Goal: Task Accomplishment & Management: Complete application form

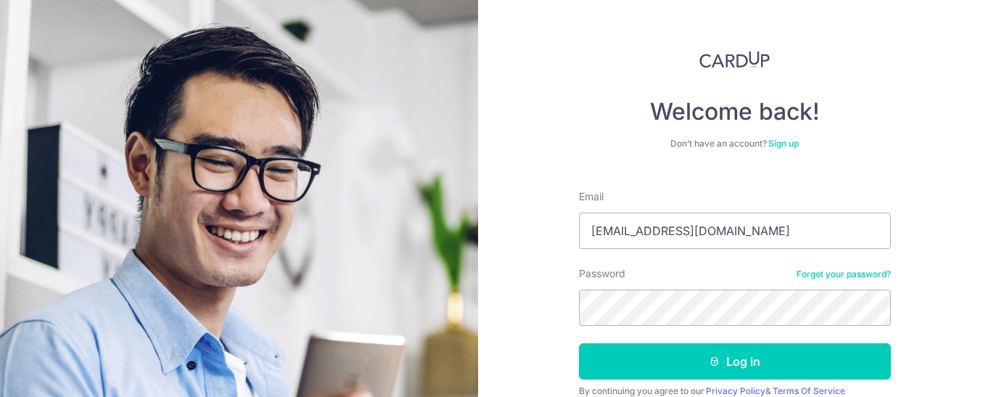
click at [962, 221] on div "Welcome back! Don’t have an account? Sign up Email [EMAIL_ADDRESS][DOMAIN_NAME]…" at bounding box center [734, 198] width 513 height 397
click at [745, 355] on button "Log in" at bounding box center [735, 361] width 312 height 36
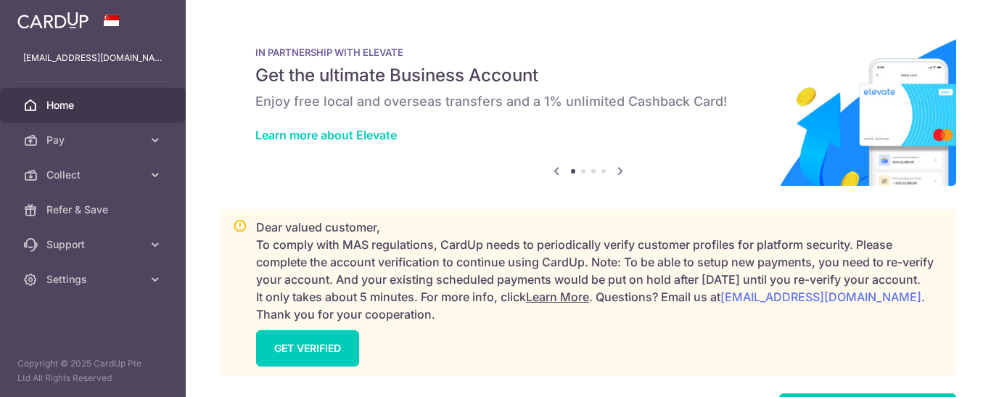
click at [64, 173] on span "Collect" at bounding box center [94, 175] width 96 height 15
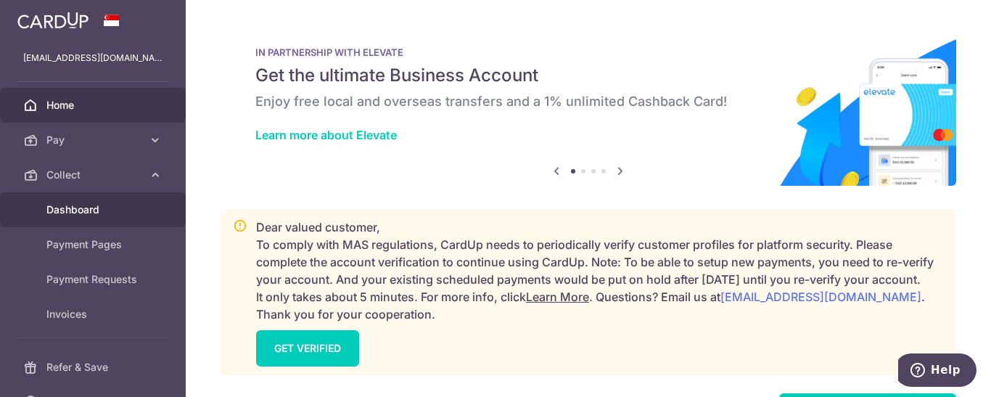
click at [83, 205] on span "Dashboard" at bounding box center [94, 209] width 96 height 15
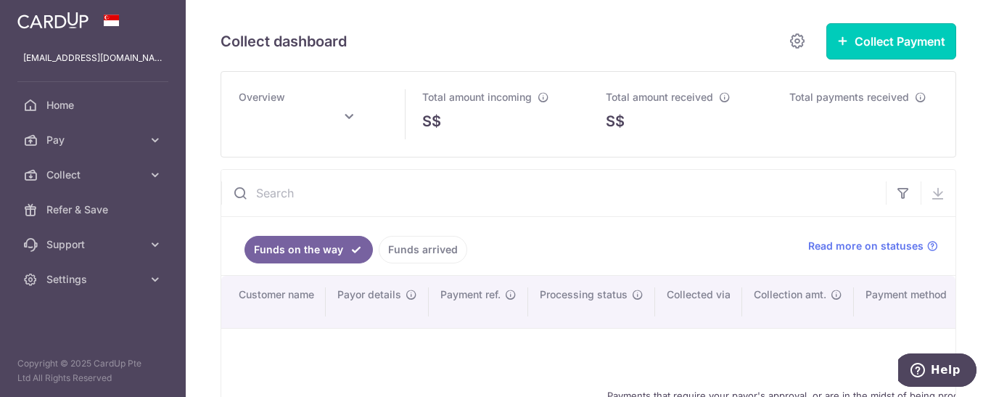
click at [903, 47] on button "Collect Payment" at bounding box center [892, 41] width 130 height 36
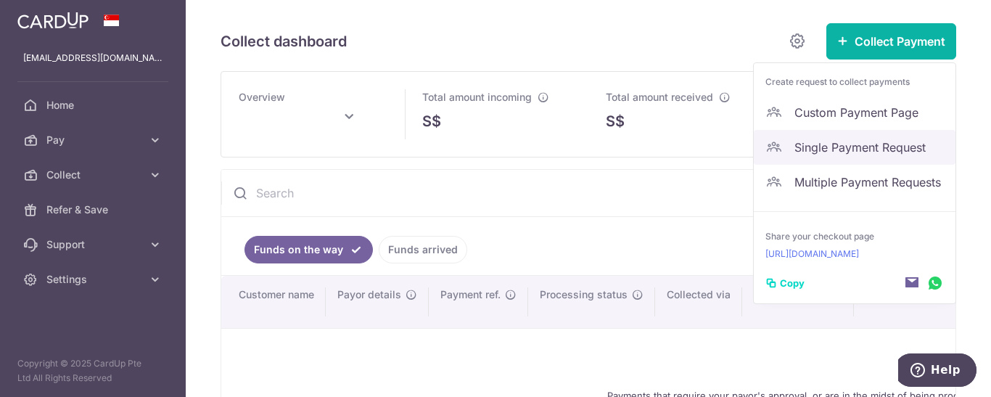
click at [866, 154] on span "Single Payment Request" at bounding box center [869, 147] width 149 height 17
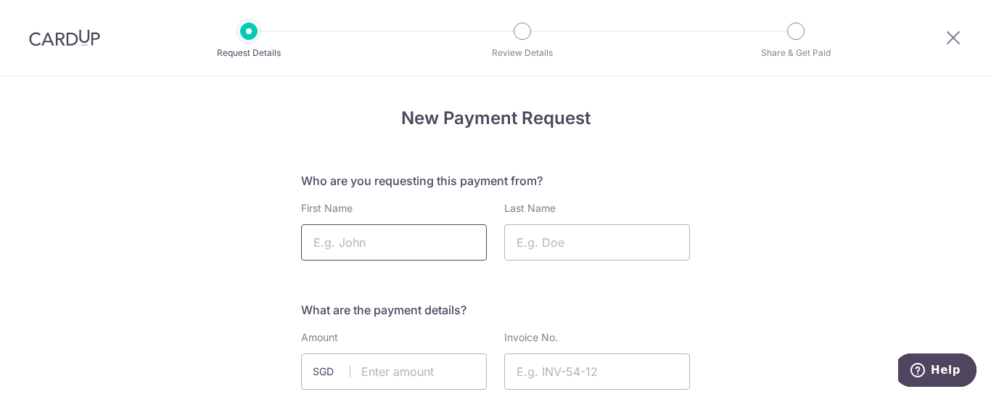
click at [377, 245] on input "First Name" at bounding box center [394, 242] width 186 height 36
type input "Doreen"
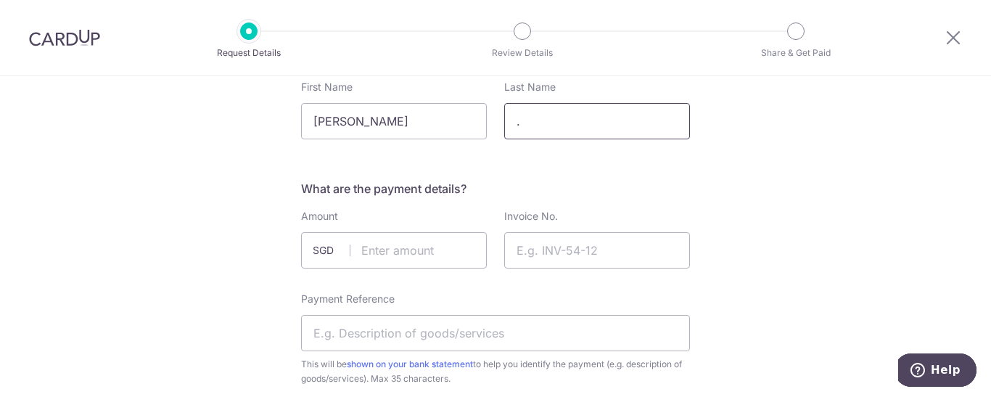
type input "."
click at [405, 250] on input "text" at bounding box center [394, 250] width 186 height 36
type input "3686.20"
click at [528, 251] on input "Invoice No." at bounding box center [597, 250] width 186 height 36
paste input "20250001041"
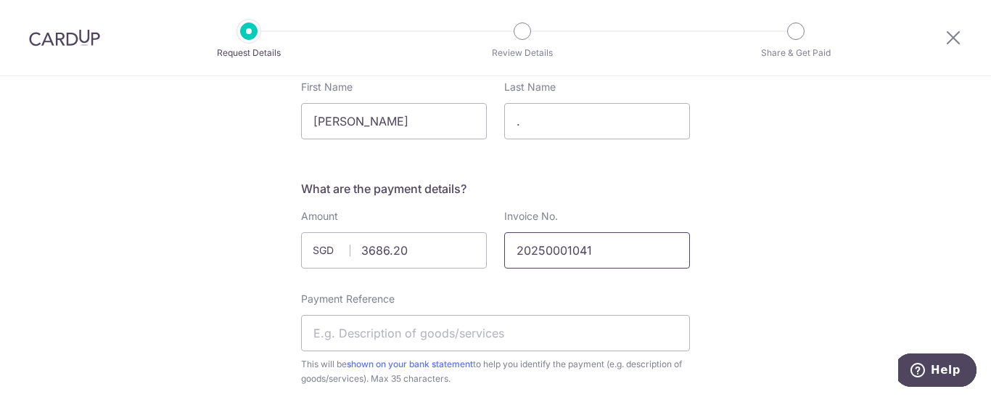
type input "20250001041"
click at [468, 330] on input "Payment Reference" at bounding box center [495, 333] width 389 height 36
click at [445, 333] on input "Payment Reference" at bounding box center [495, 333] width 389 height 36
paste input "'SFD1008E"
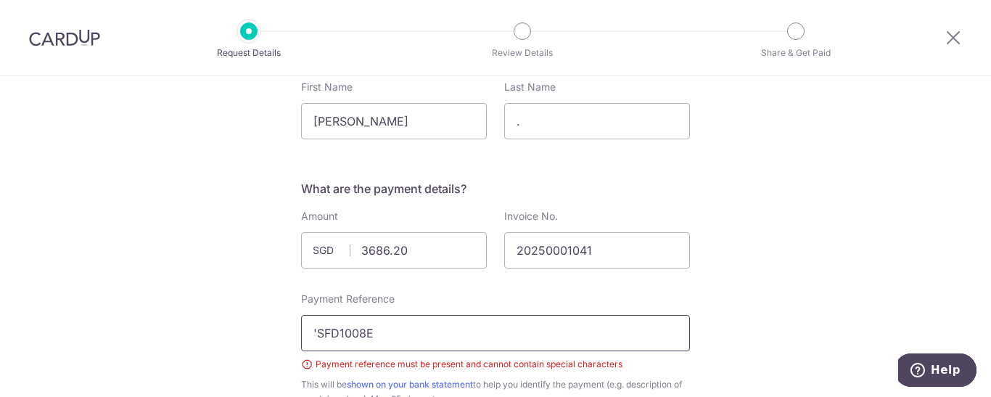
click at [313, 335] on input "'SFD1008E" at bounding box center [495, 333] width 389 height 36
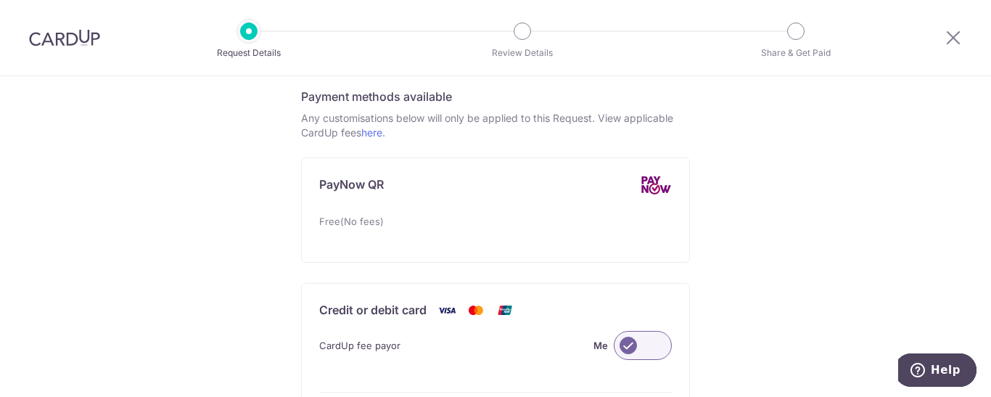
scroll to position [847, 0]
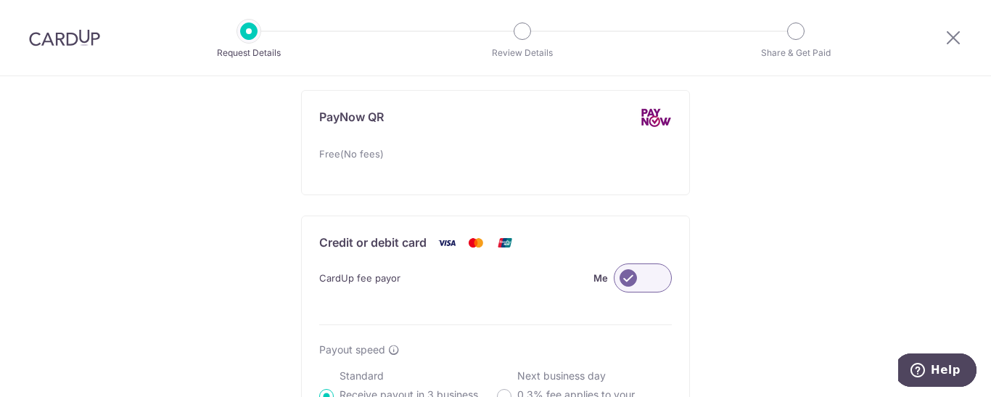
type input "SFD1008E"
click at [656, 276] on label at bounding box center [643, 277] width 58 height 29
click at [0, 0] on input "Me" at bounding box center [0, 0] width 0 height 0
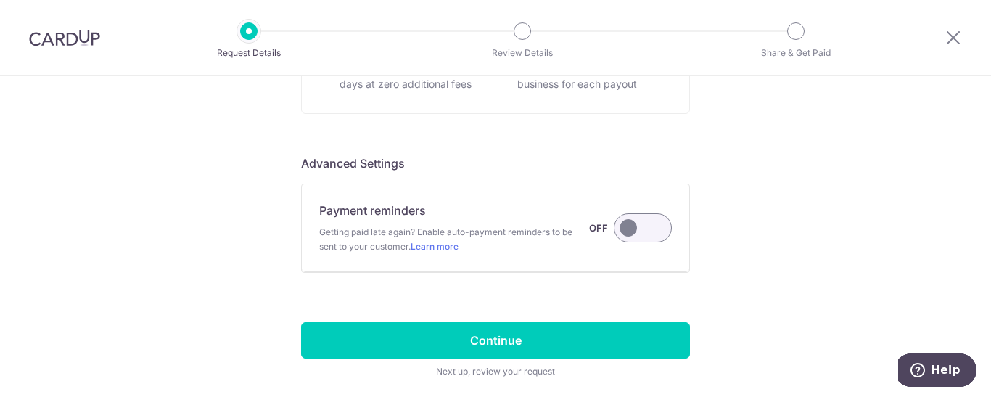
scroll to position [1242, 0]
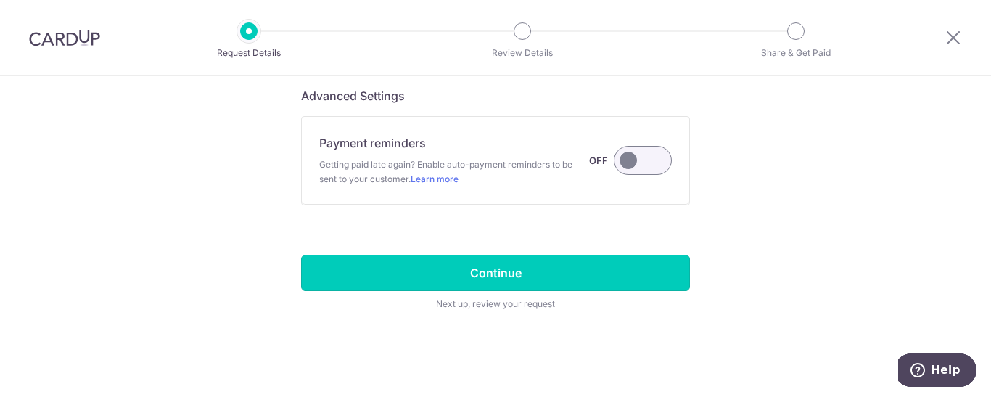
click at [505, 275] on input "Continue" at bounding box center [495, 273] width 389 height 36
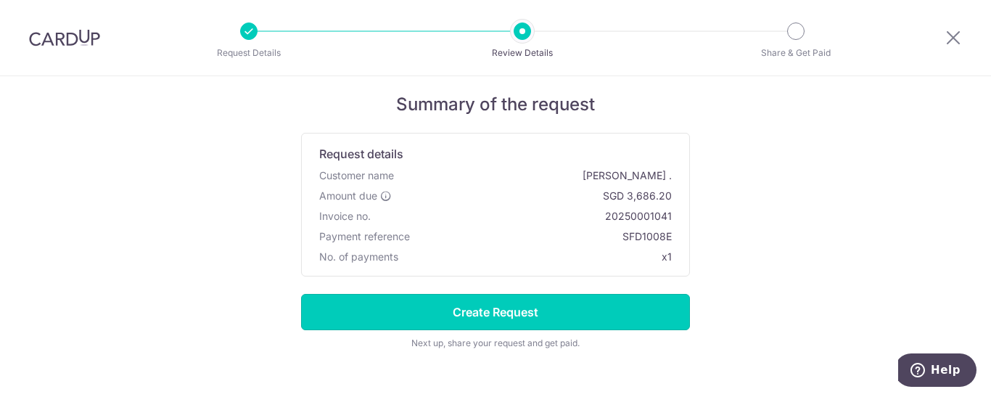
click at [501, 321] on input "Create Request" at bounding box center [495, 312] width 389 height 36
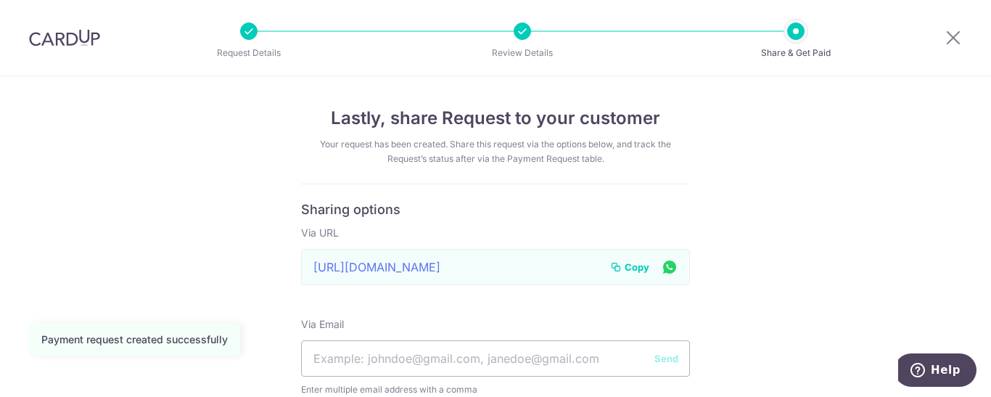
click at [627, 265] on span "Copy" at bounding box center [637, 267] width 25 height 15
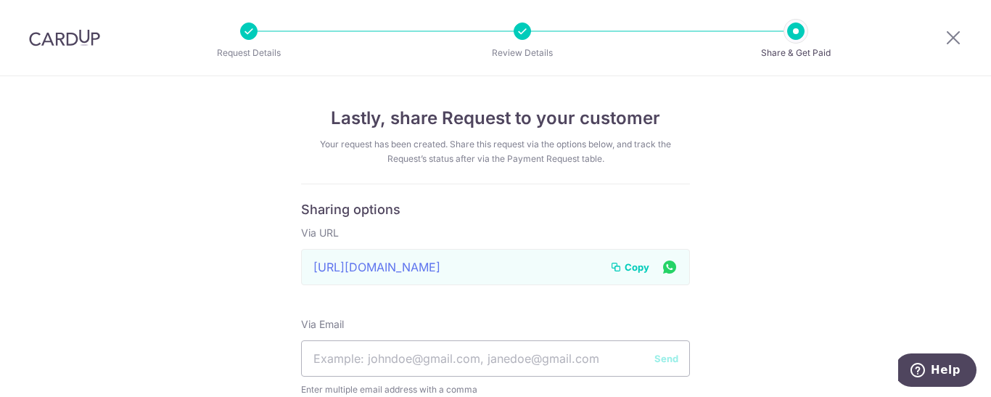
click at [809, 200] on div "Lastly, share Request to your customer Your request has been created. Share thi…" at bounding box center [495, 279] width 991 height 406
